Goal: Find specific page/section: Find specific page/section

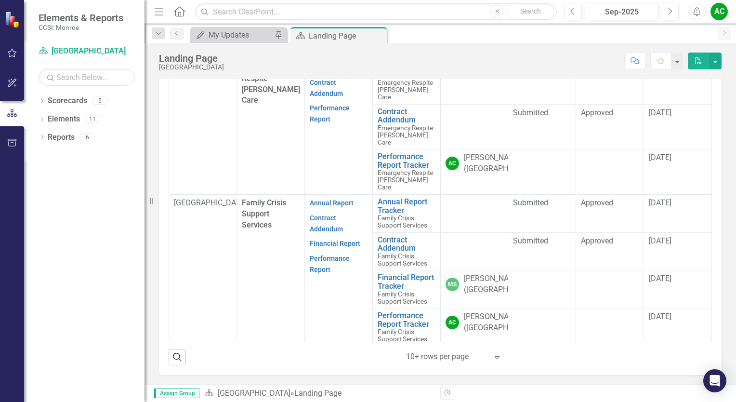
scroll to position [324, 0]
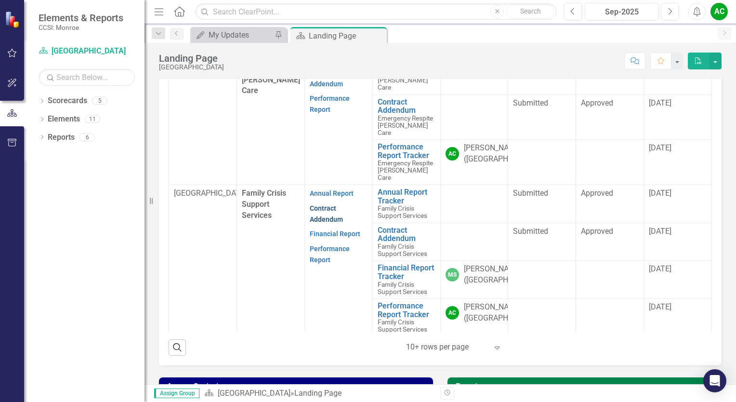
click at [321, 223] on link "Contract Addendum" at bounding box center [326, 213] width 33 height 19
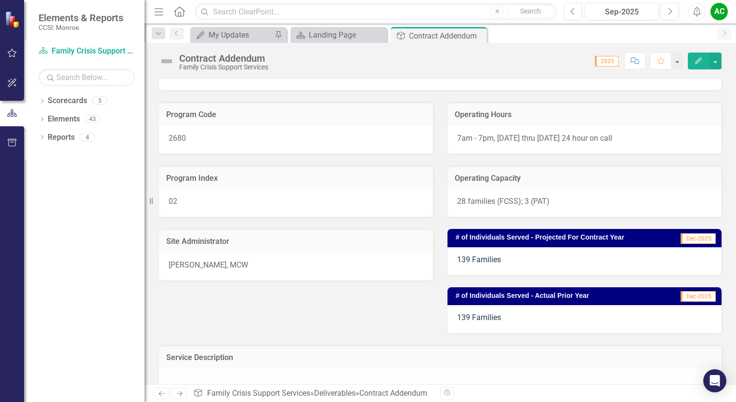
scroll to position [104, 0]
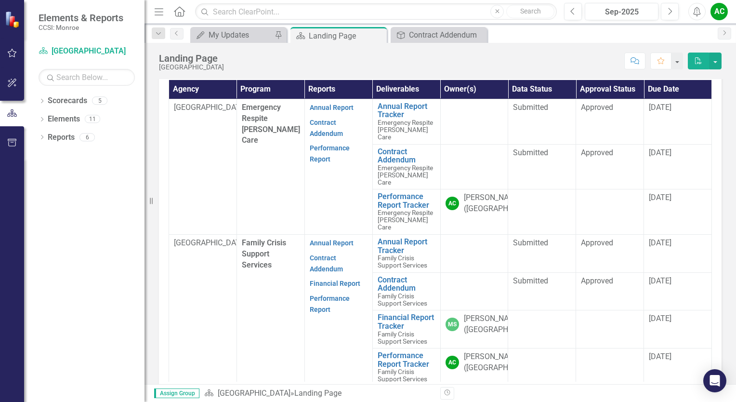
scroll to position [275, 0]
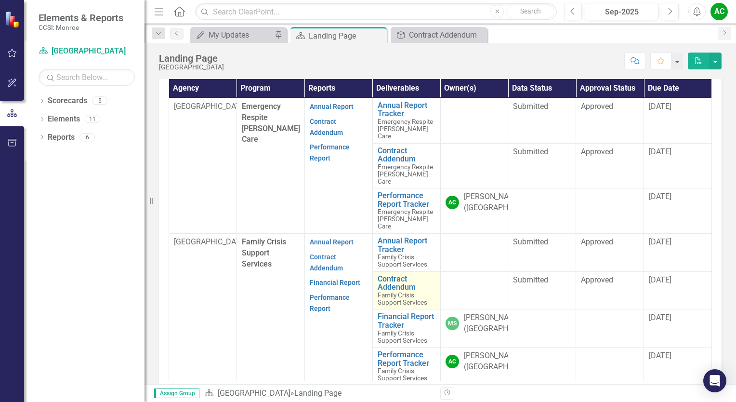
click at [403, 305] on span "Family Crisis Support Services" at bounding box center [403, 298] width 50 height 15
click at [400, 303] on span "Family Crisis Support Services" at bounding box center [403, 298] width 50 height 15
click at [398, 291] on link "Contract Addendum" at bounding box center [407, 283] width 58 height 17
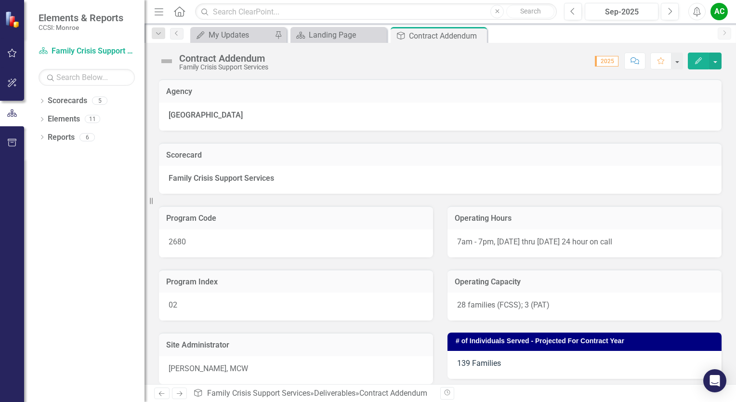
click at [398, 292] on div "02" at bounding box center [296, 306] width 274 height 28
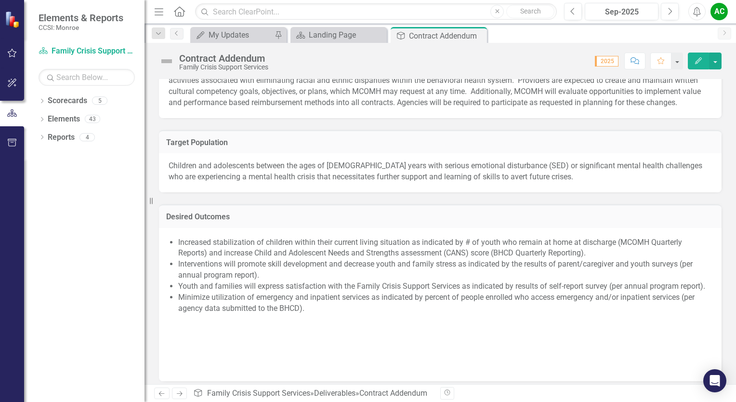
scroll to position [672, 0]
click at [162, 10] on icon "Menu" at bounding box center [159, 11] width 13 height 10
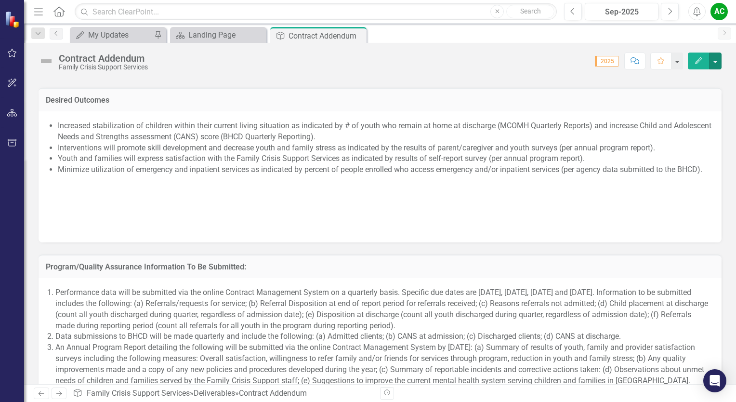
scroll to position [769, 0]
click at [717, 65] on button "button" at bounding box center [715, 60] width 13 height 17
